Goal: Transaction & Acquisition: Purchase product/service

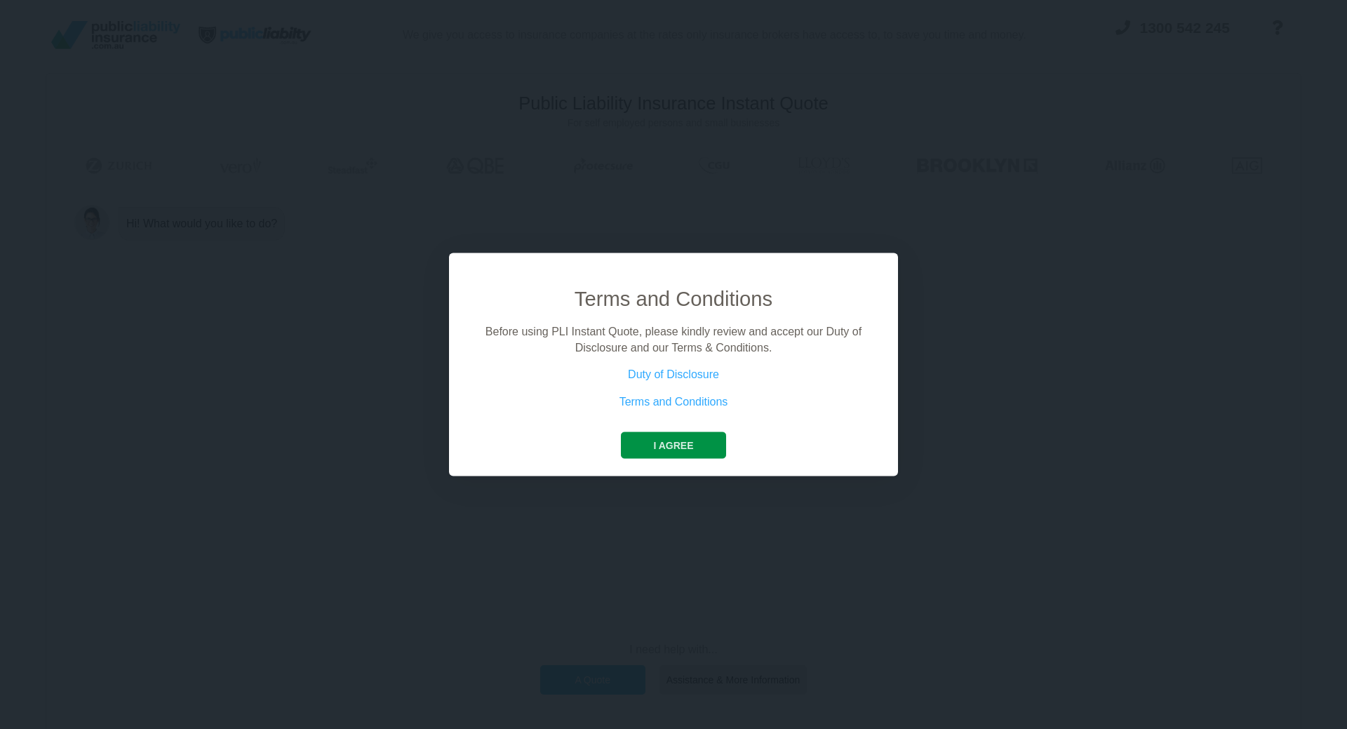
click at [671, 444] on button "I agree" at bounding box center [673, 445] width 105 height 27
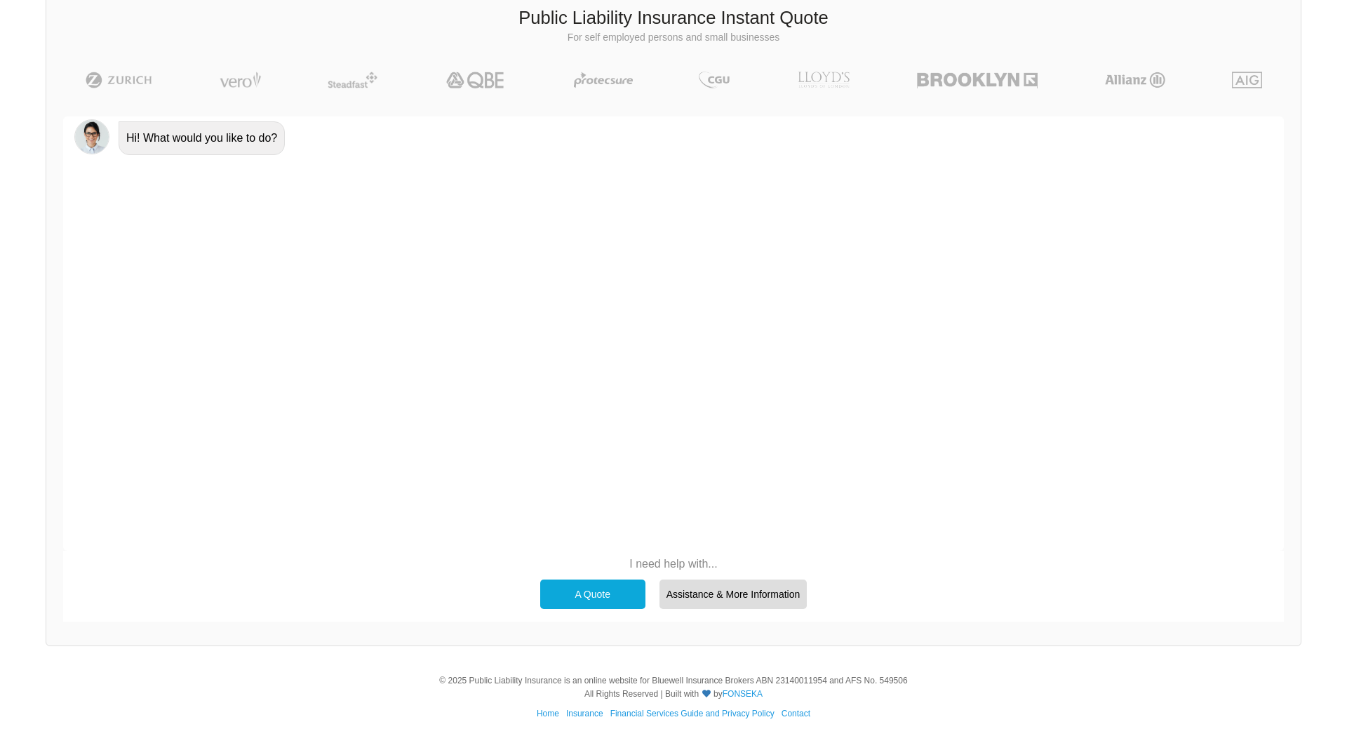
scroll to position [97, 0]
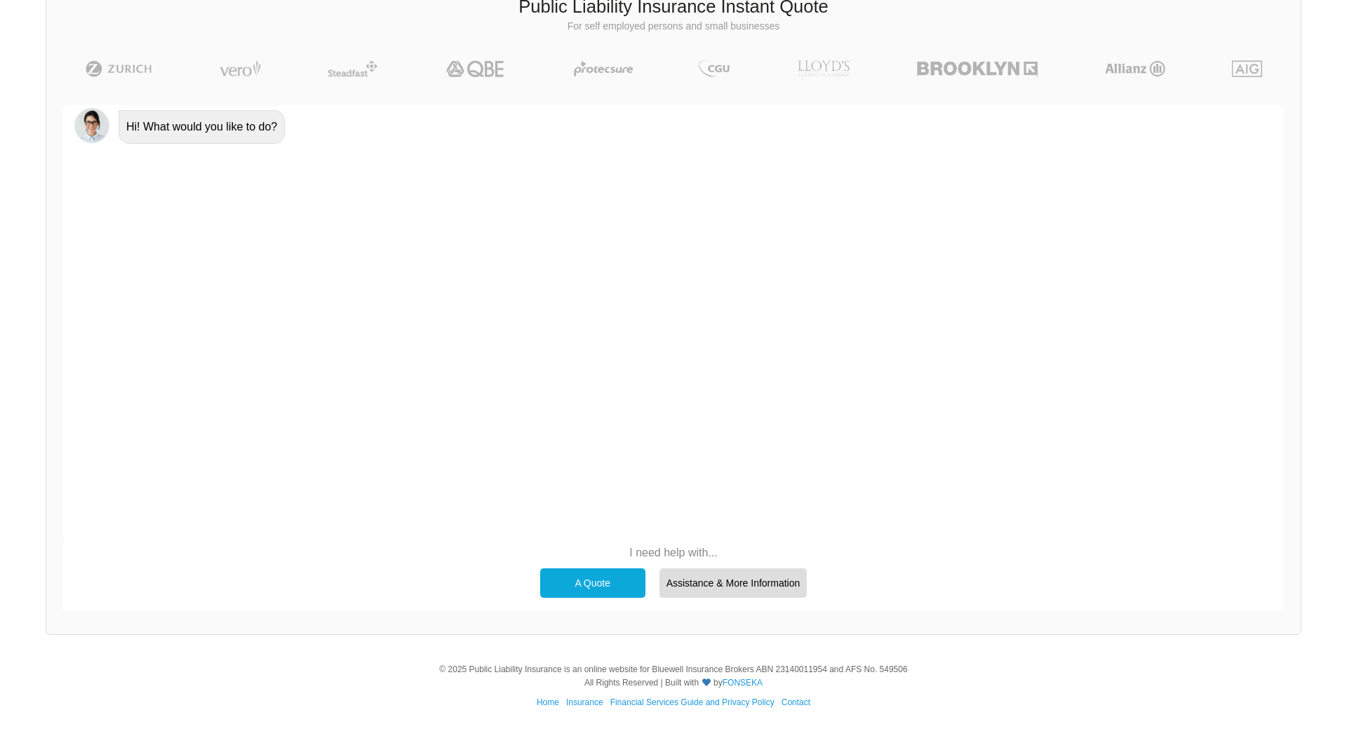
click at [610, 582] on div "A Quote" at bounding box center [592, 582] width 105 height 29
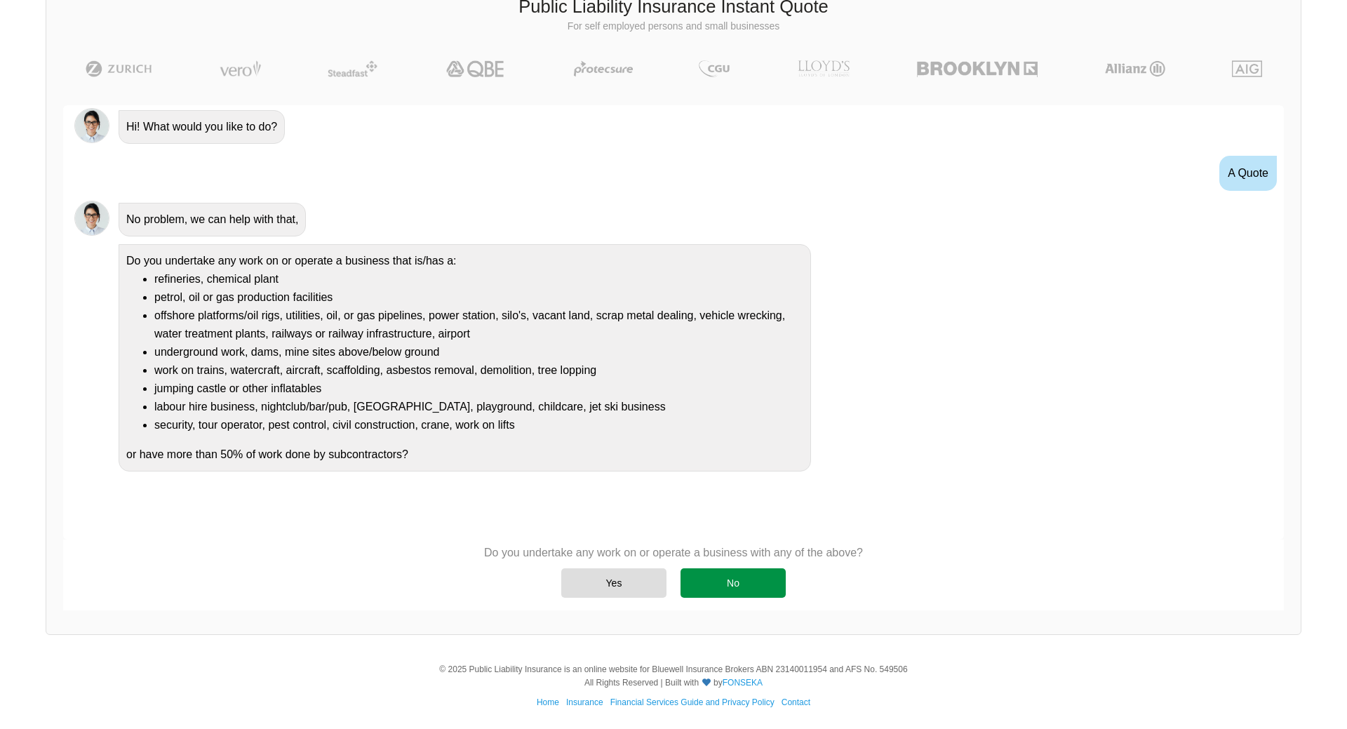
click at [745, 586] on div "No" at bounding box center [732, 582] width 105 height 29
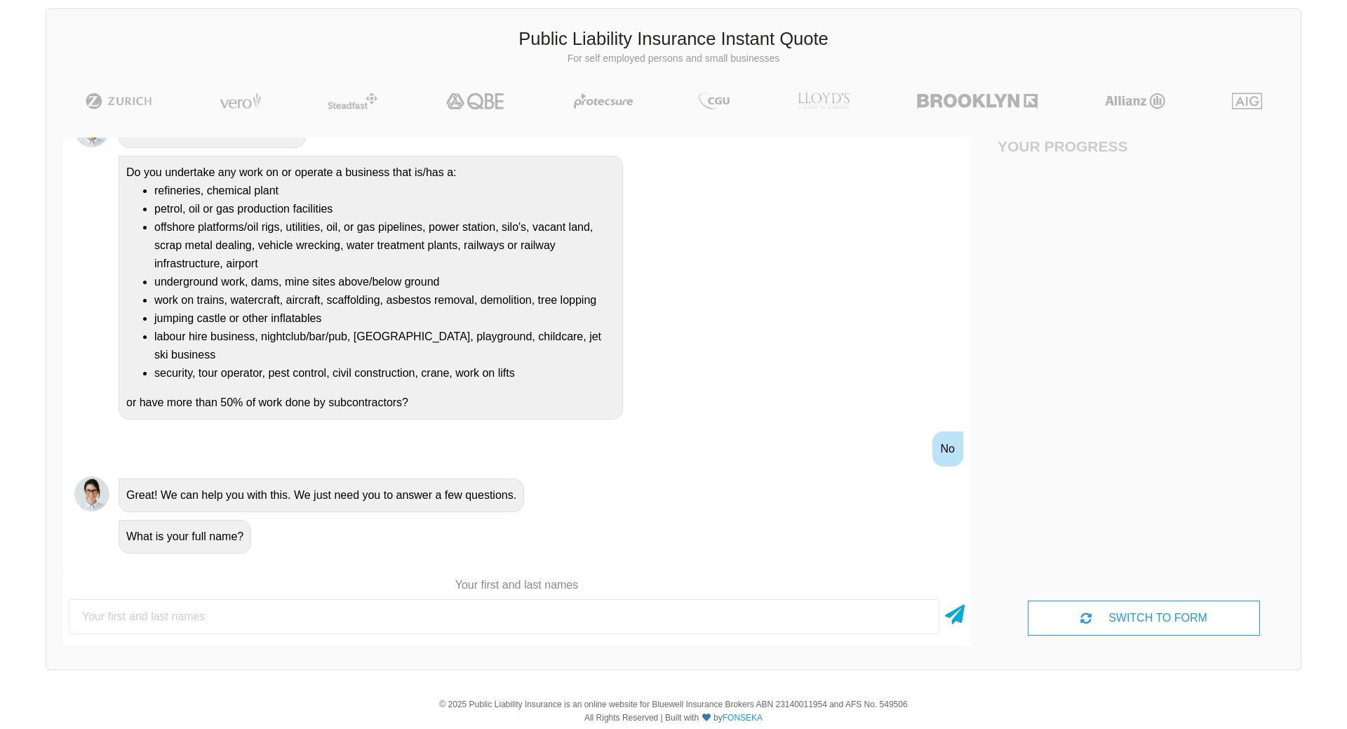
scroll to position [99, 0]
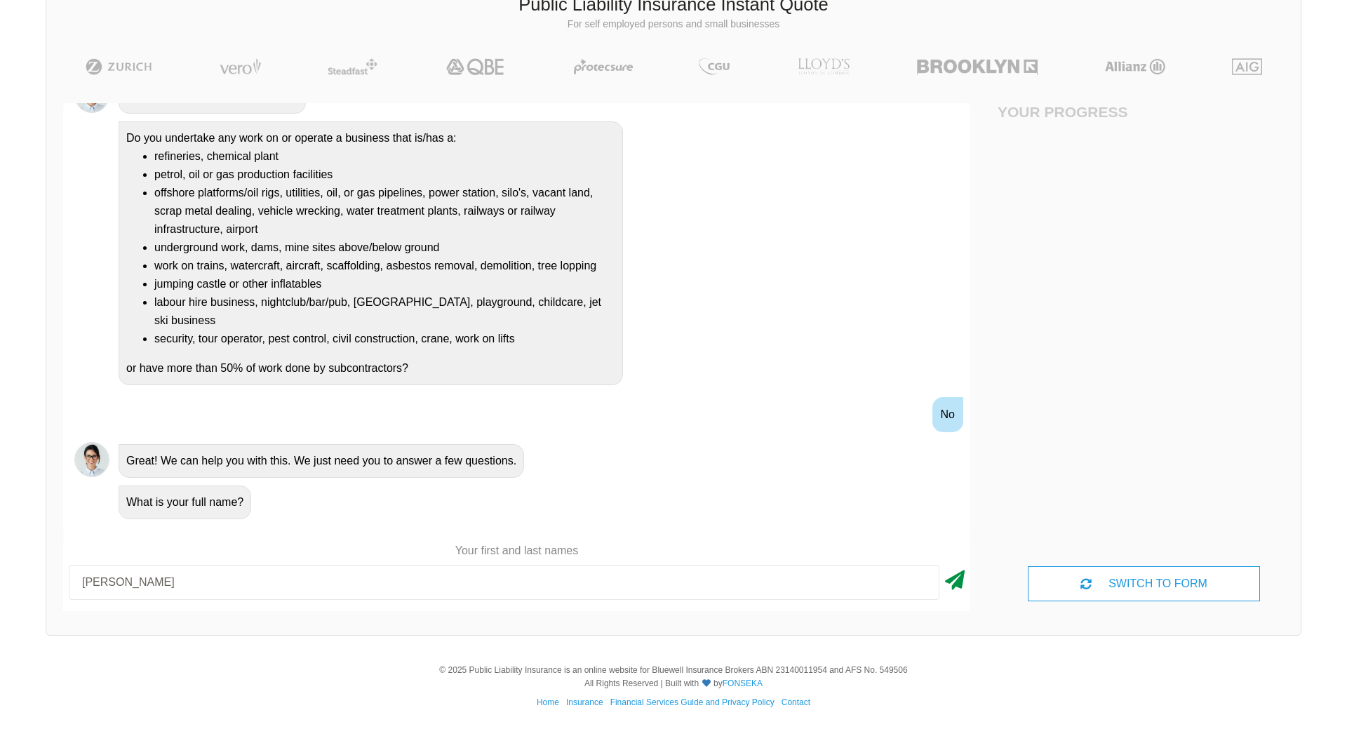
type input "[PERSON_NAME]"
click at [955, 584] on icon at bounding box center [955, 577] width 20 height 25
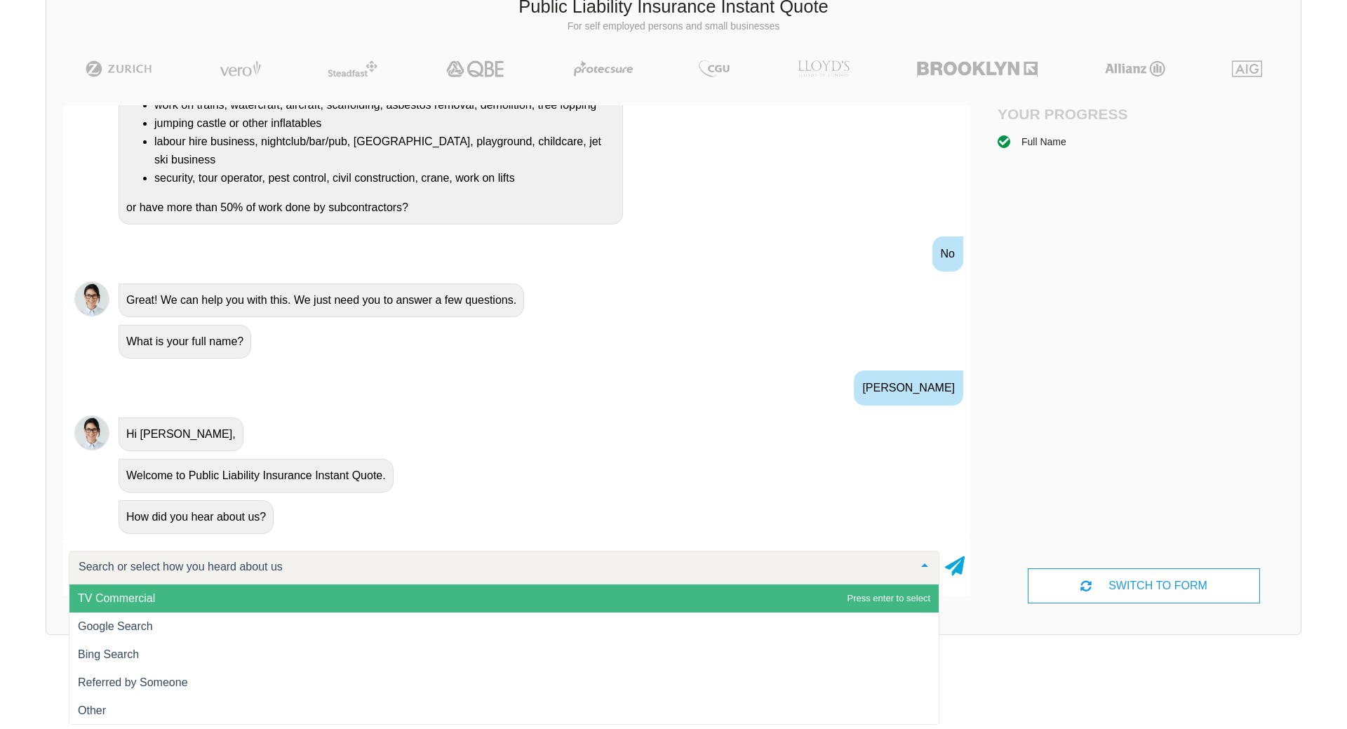
scroll to position [284, 0]
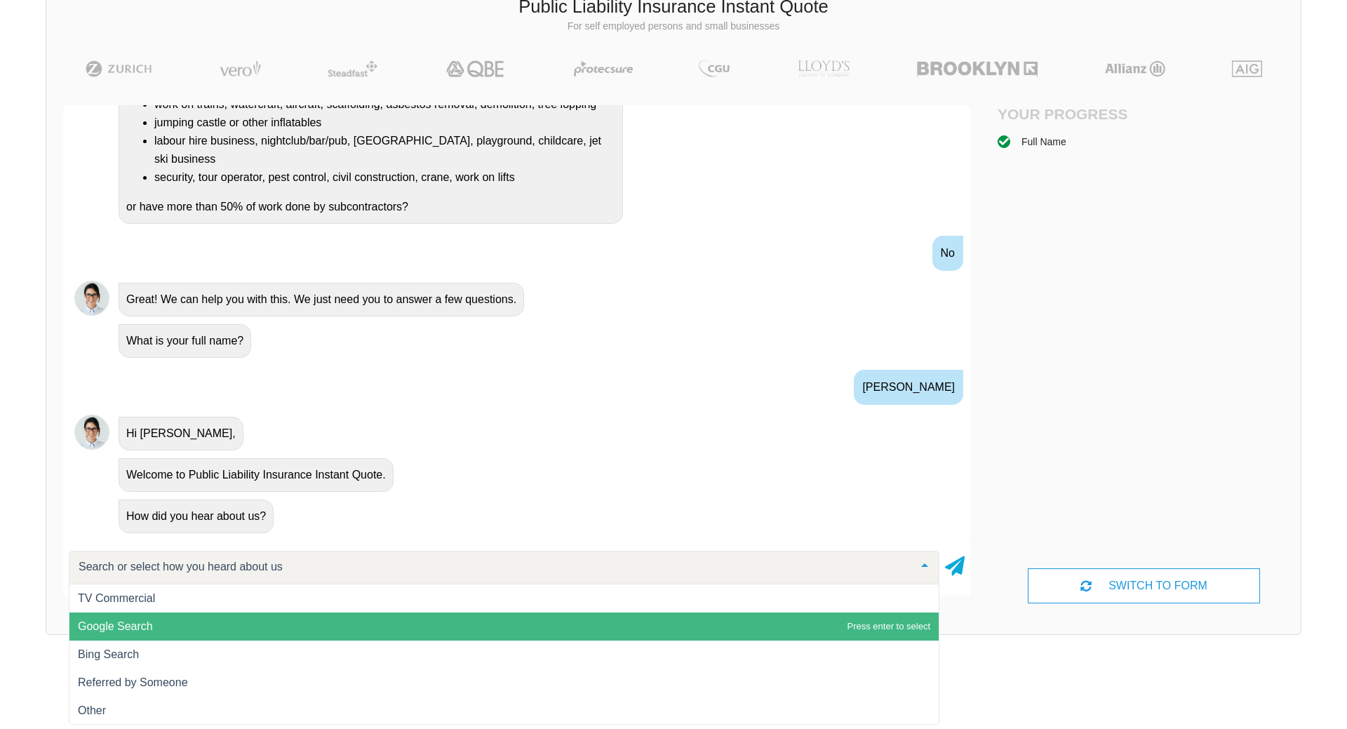
click at [140, 619] on span "Google Search" at bounding box center [503, 626] width 869 height 28
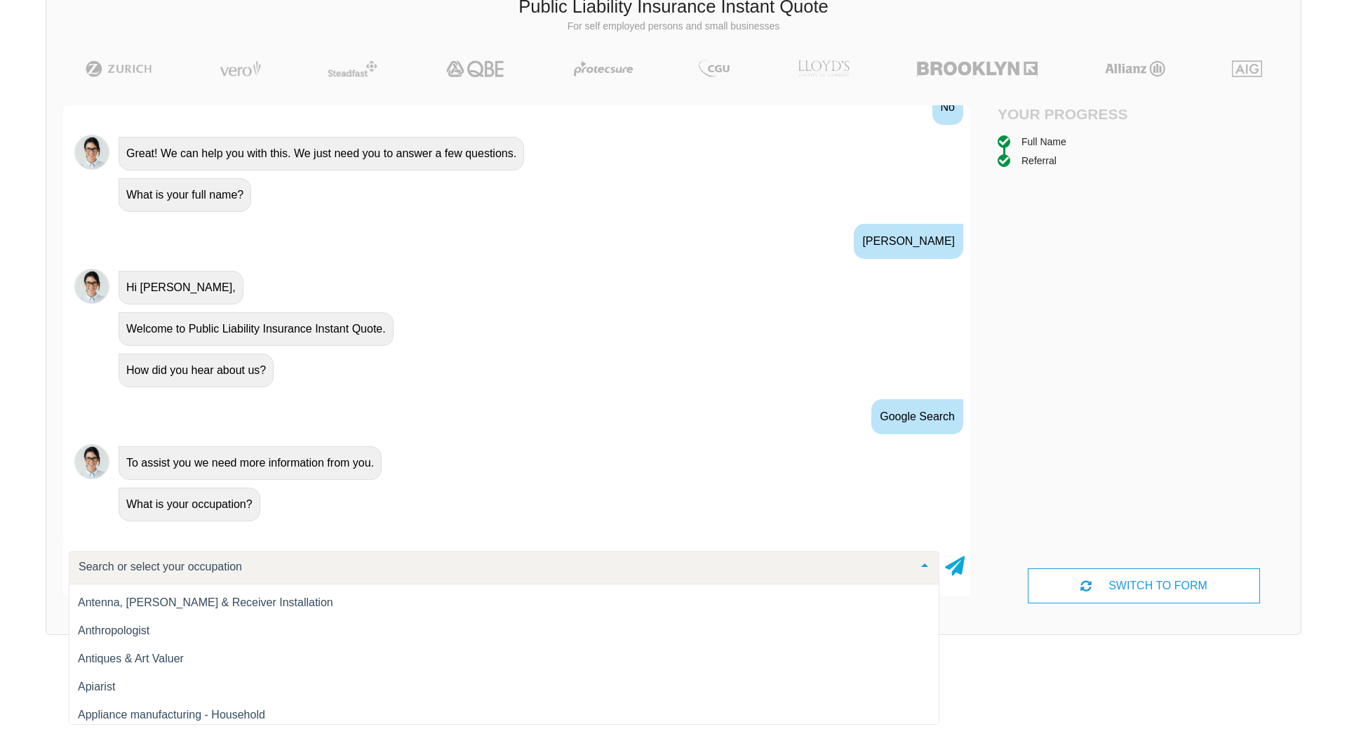
scroll to position [787, 0]
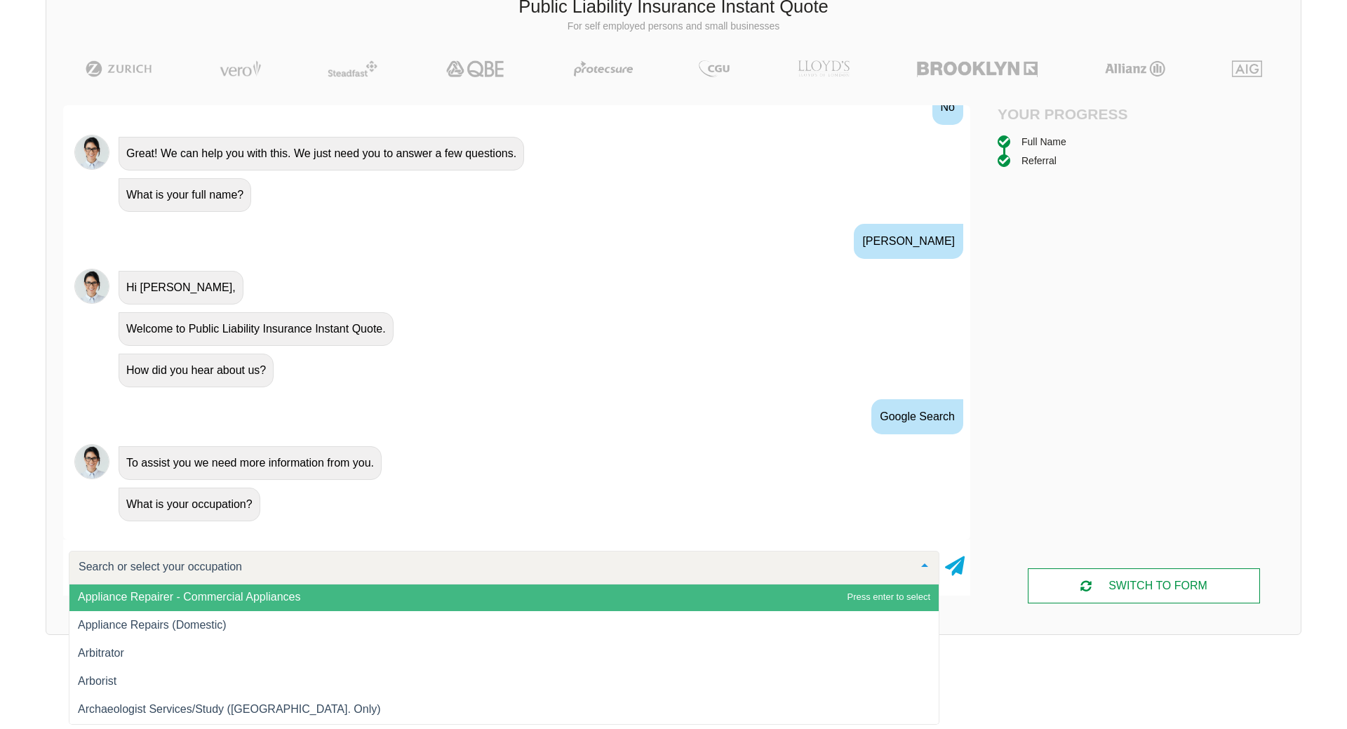
click at [1160, 590] on div "SWITCH TO FORM" at bounding box center [1144, 585] width 233 height 35
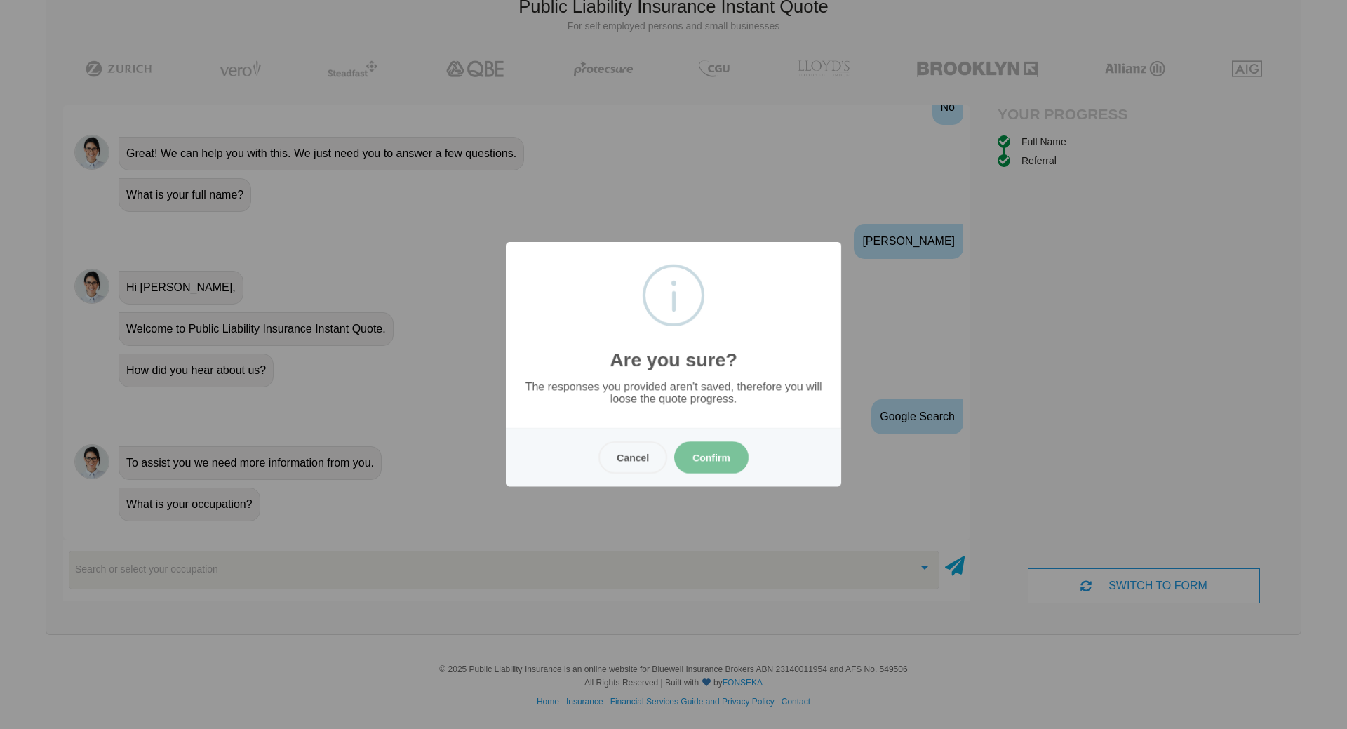
click at [723, 452] on button "Confirm" at bounding box center [711, 457] width 74 height 32
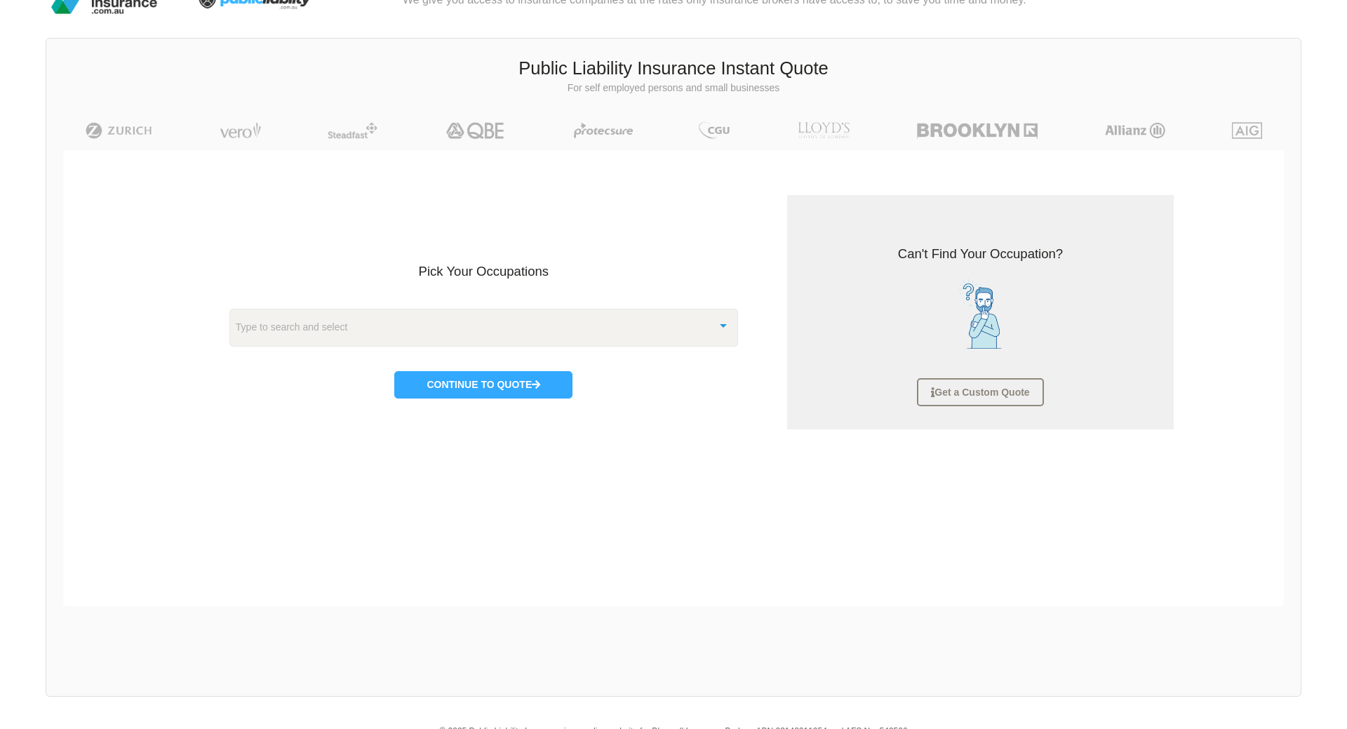
scroll to position [0, 0]
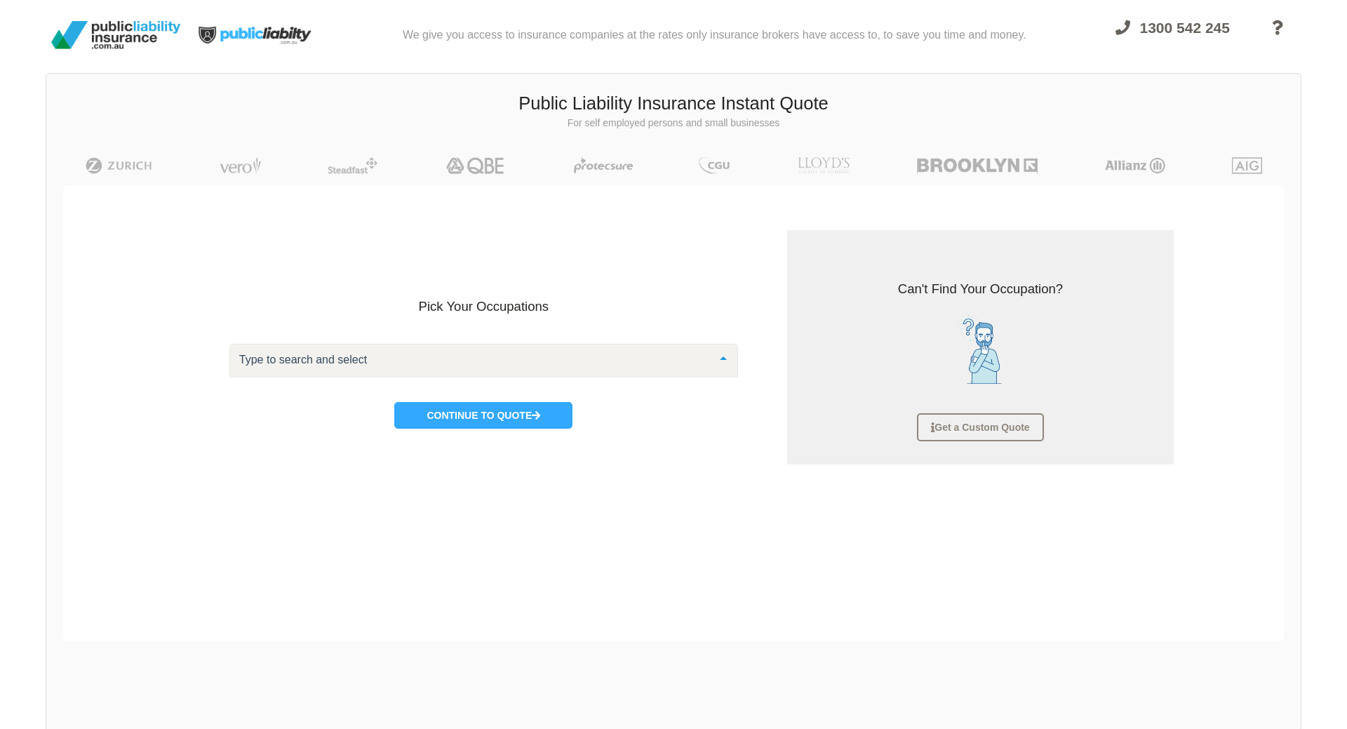
click at [729, 357] on div at bounding box center [723, 359] width 28 height 30
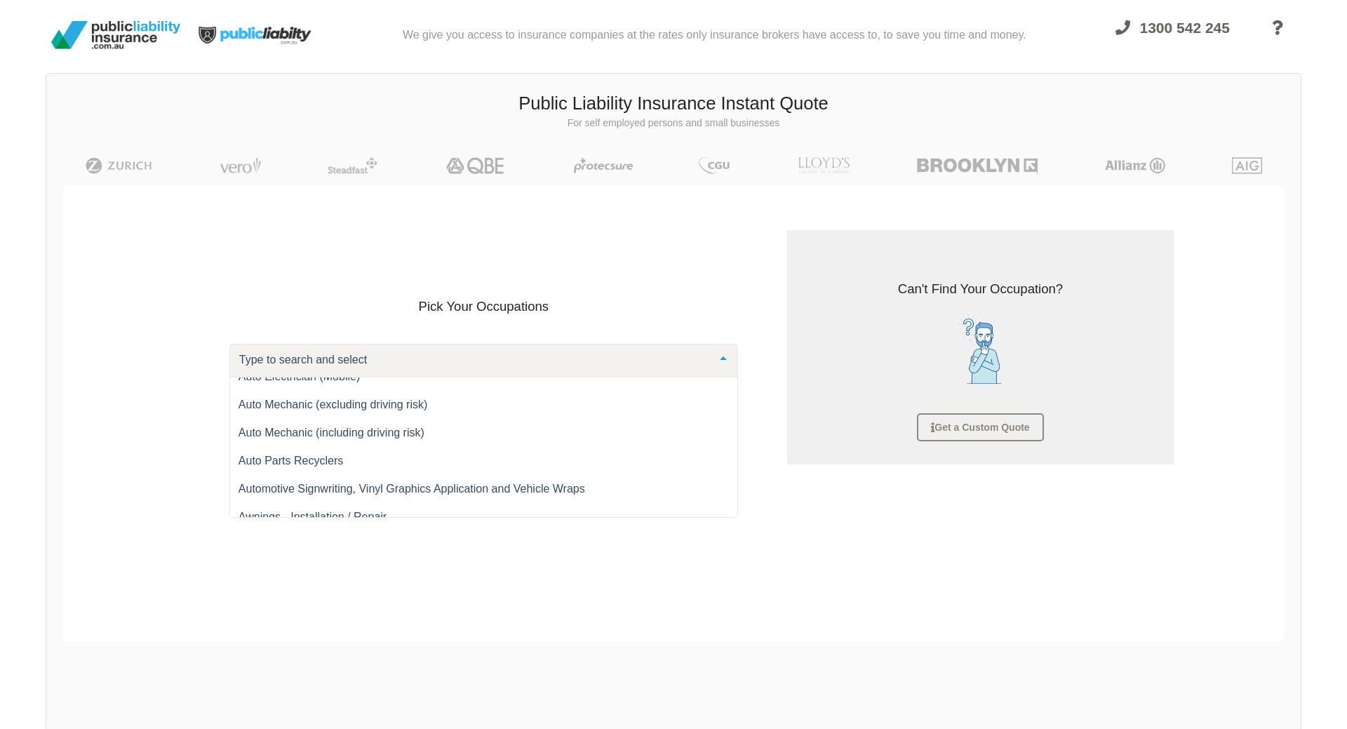
scroll to position [1288, 0]
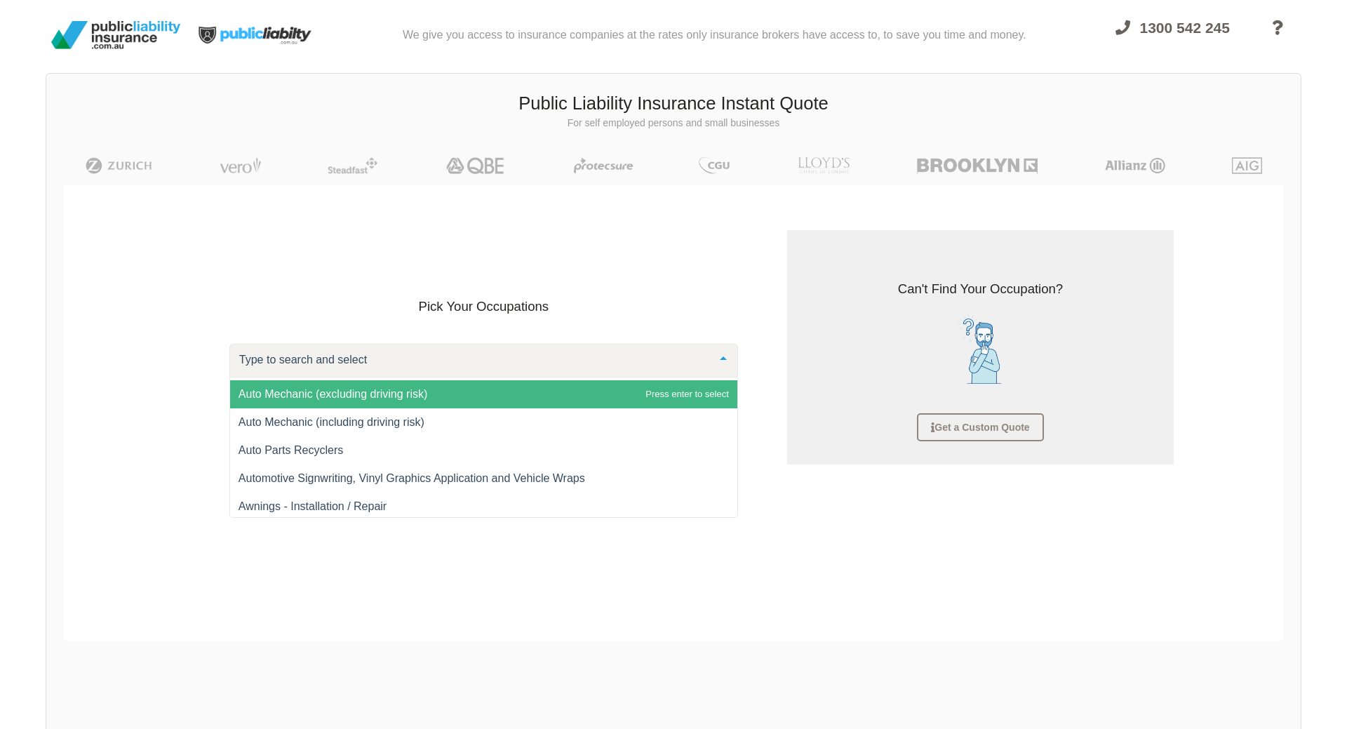
click at [130, 36] on img at bounding box center [116, 34] width 140 height 39
